Goal: Task Accomplishment & Management: Manage account settings

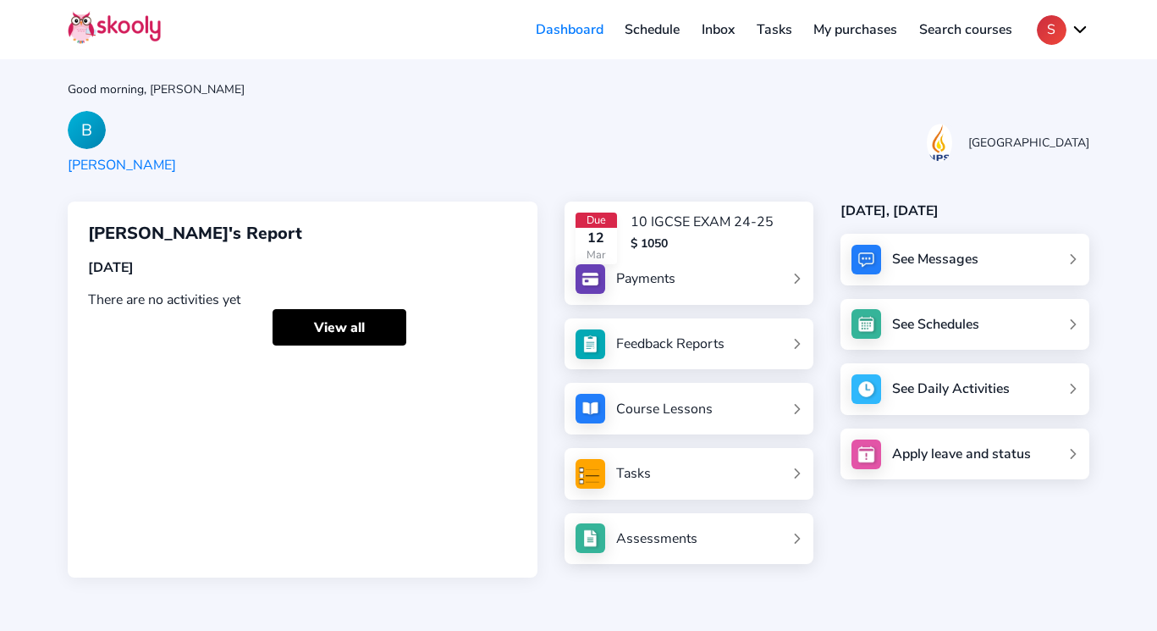
click at [525, 163] on div "B Bowen Zhang NPS International School" at bounding box center [579, 143] width 1022 height 64
click at [697, 272] on link "Payments" at bounding box center [689, 279] width 227 height 30
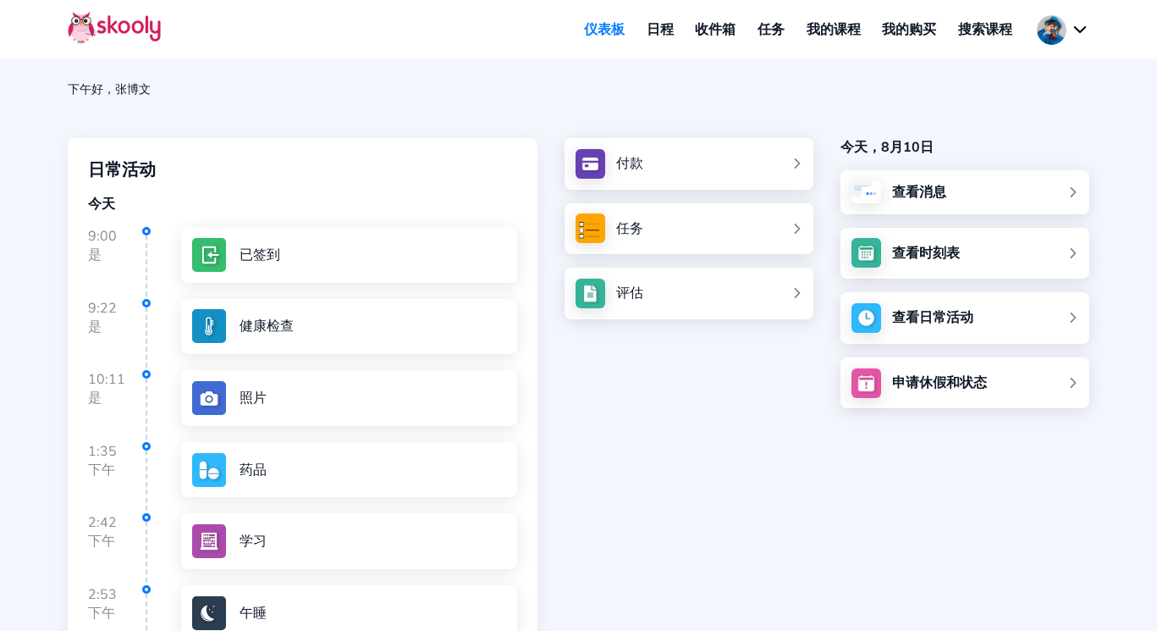
click at [1057, 25] on button at bounding box center [1063, 30] width 52 height 30
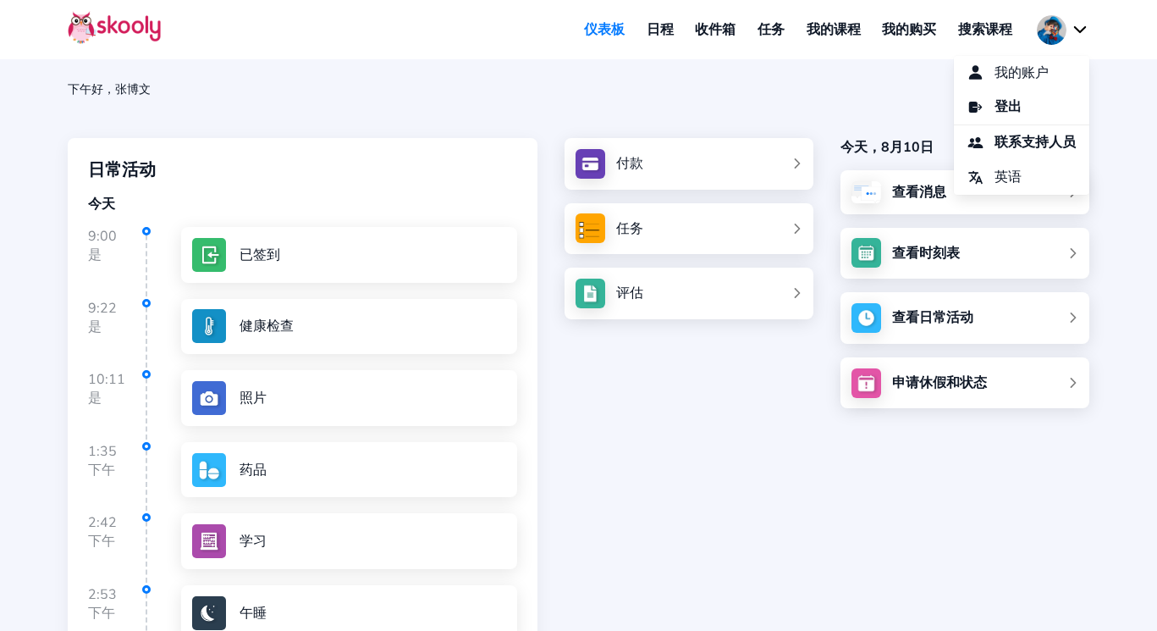
click at [846, 118] on div "下午好，[PERSON_NAME] 日常活动 [DATE] 9:00 是 已签到 9:22 是 健康检查 10:11 是 照片 1:35 下午 药品 2:42…" at bounding box center [578, 377] width 1157 height 754
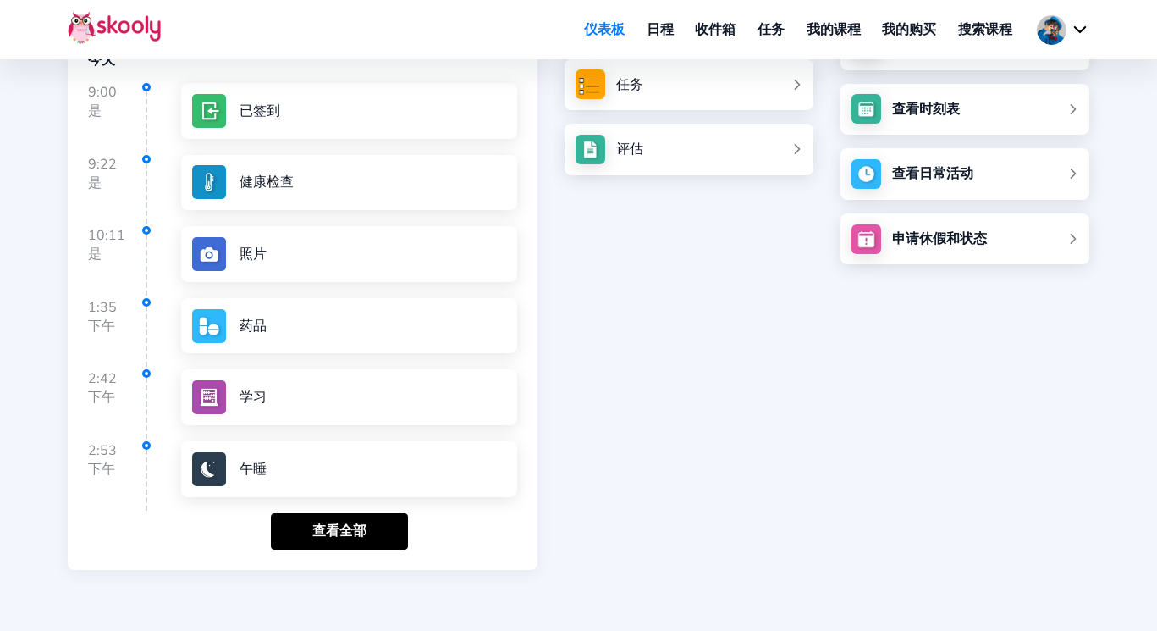
scroll to position [239, 0]
